Goal: Task Accomplishment & Management: Use online tool/utility

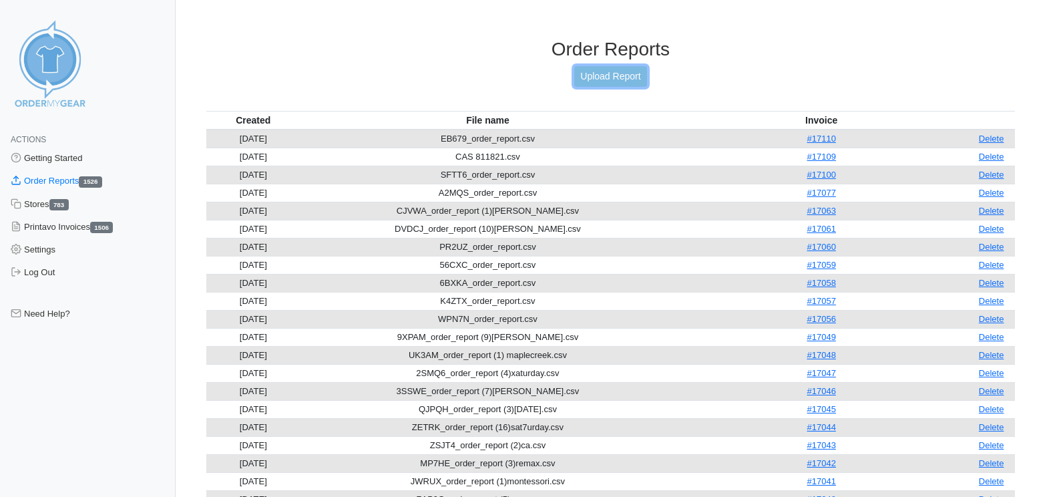
click at [613, 69] on link "Upload Report" at bounding box center [610, 76] width 72 height 21
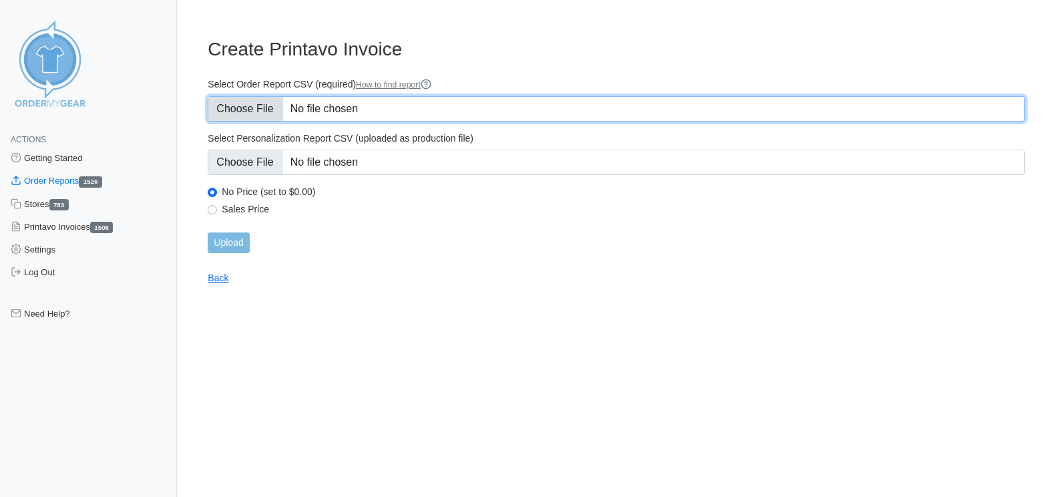
click at [277, 112] on input "Select Order Report CSV (required) How to find report" at bounding box center [617, 108] width 818 height 25
type input "C:\fakepath\NA67V_order_report.csv"
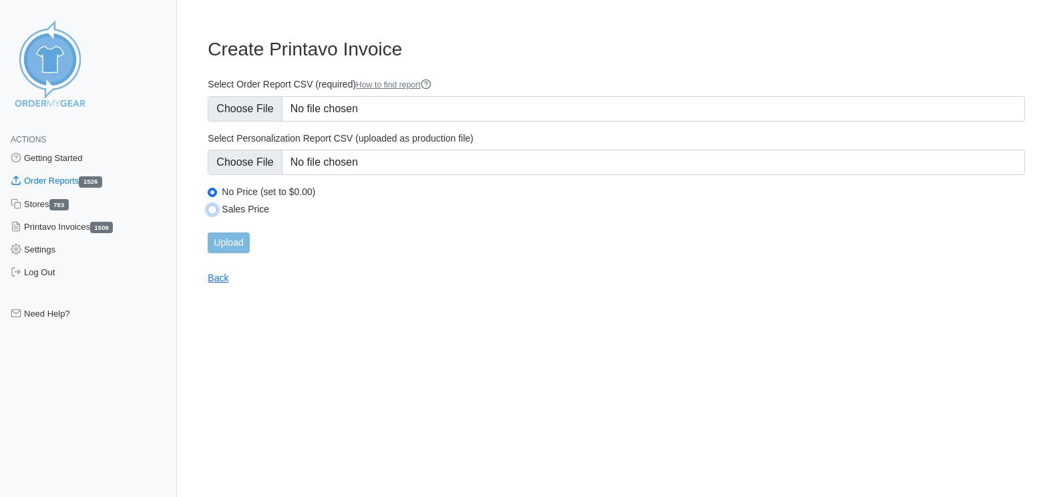
click at [212, 212] on input "Sales Price" at bounding box center [212, 209] width 9 height 9
radio input "true"
click at [242, 247] on input "Upload" at bounding box center [228, 242] width 41 height 21
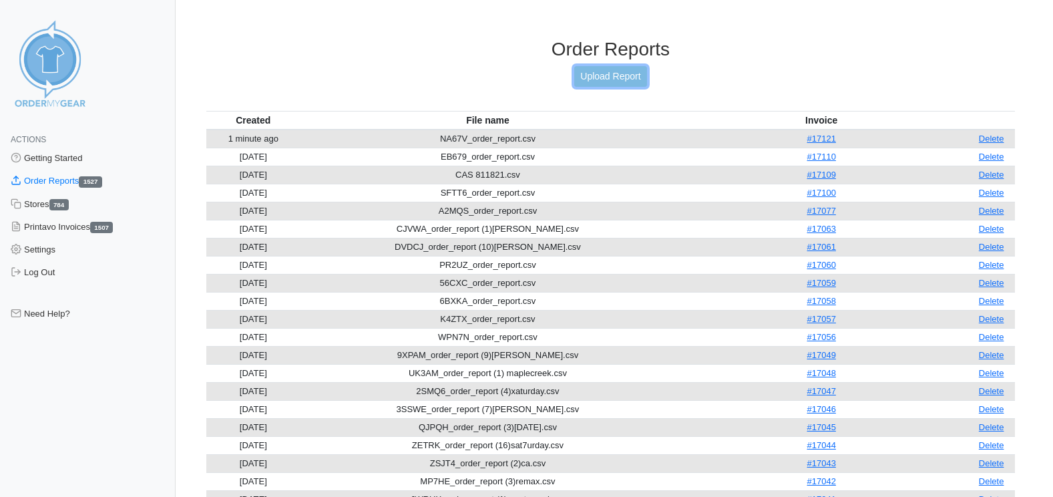
click at [610, 74] on link "Upload Report" at bounding box center [610, 76] width 72 height 21
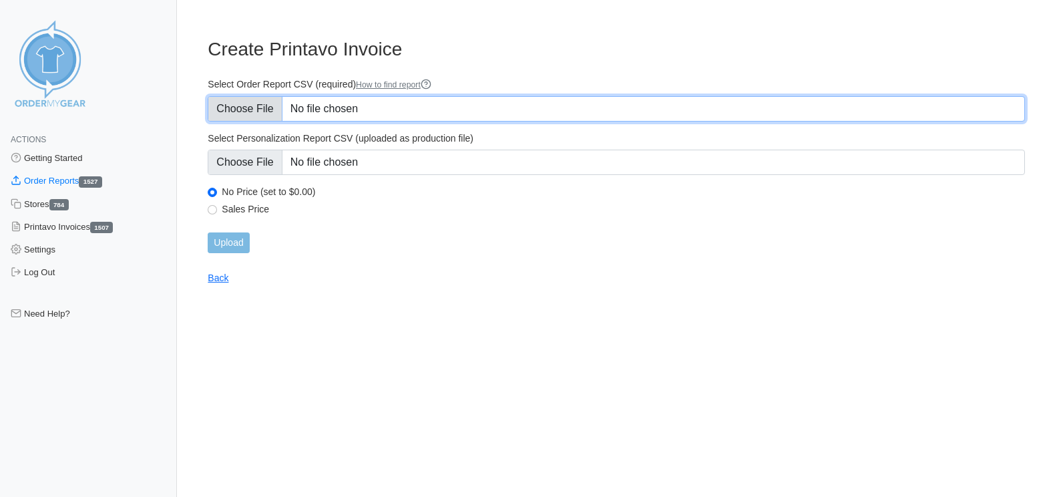
click at [255, 114] on input "Select Order Report CSV (required) How to find report" at bounding box center [617, 108] width 818 height 25
type input "C:\fakepath\7PRA5_order_report.csv"
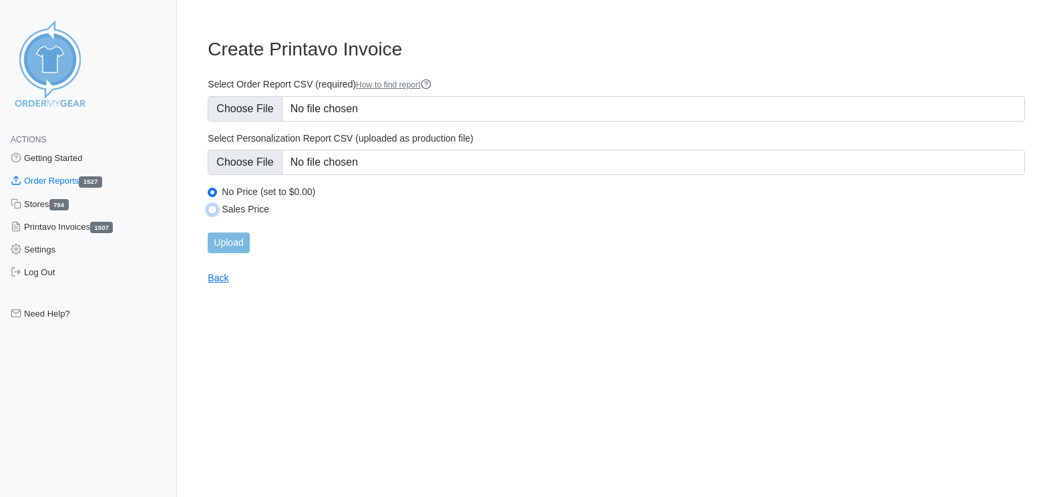
click at [212, 211] on input "Sales Price" at bounding box center [212, 209] width 9 height 9
radio input "true"
click at [240, 245] on input "Upload" at bounding box center [228, 242] width 41 height 21
